Goal: Find specific page/section: Find specific page/section

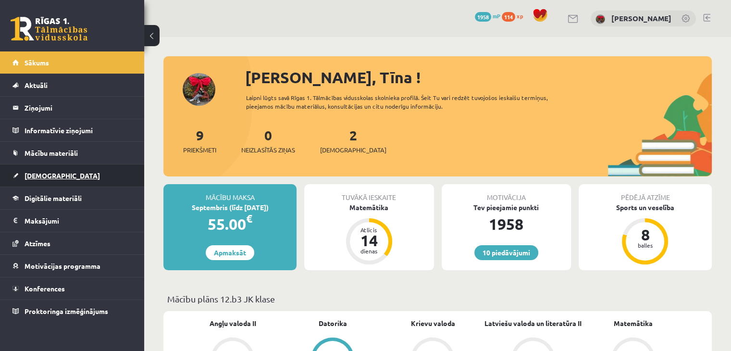
click at [74, 177] on link "[DEMOGRAPHIC_DATA]" at bounding box center [72, 175] width 120 height 22
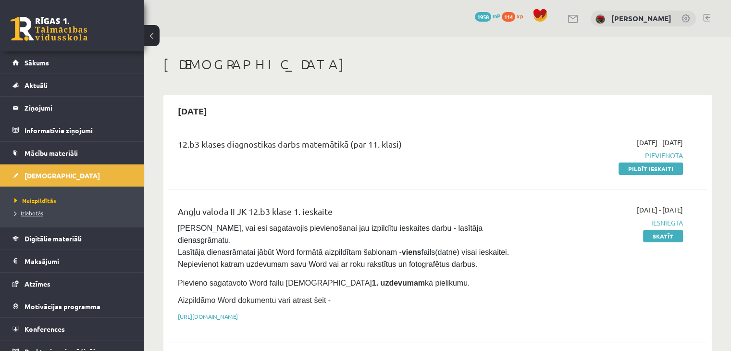
click at [38, 211] on span "Izlabotās" at bounding box center [28, 213] width 29 height 8
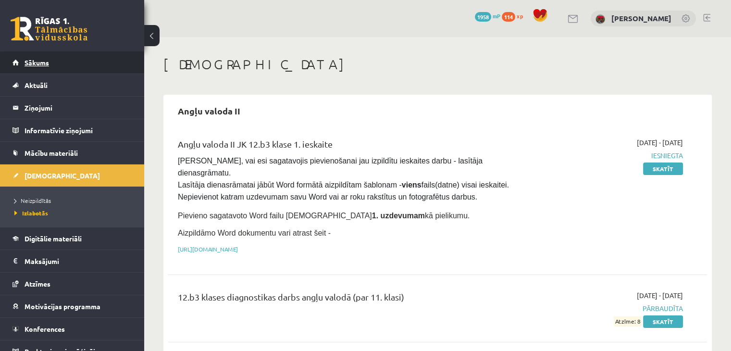
click at [44, 58] on link "Sākums" at bounding box center [72, 62] width 120 height 22
